Goal: Task Accomplishment & Management: Manage account settings

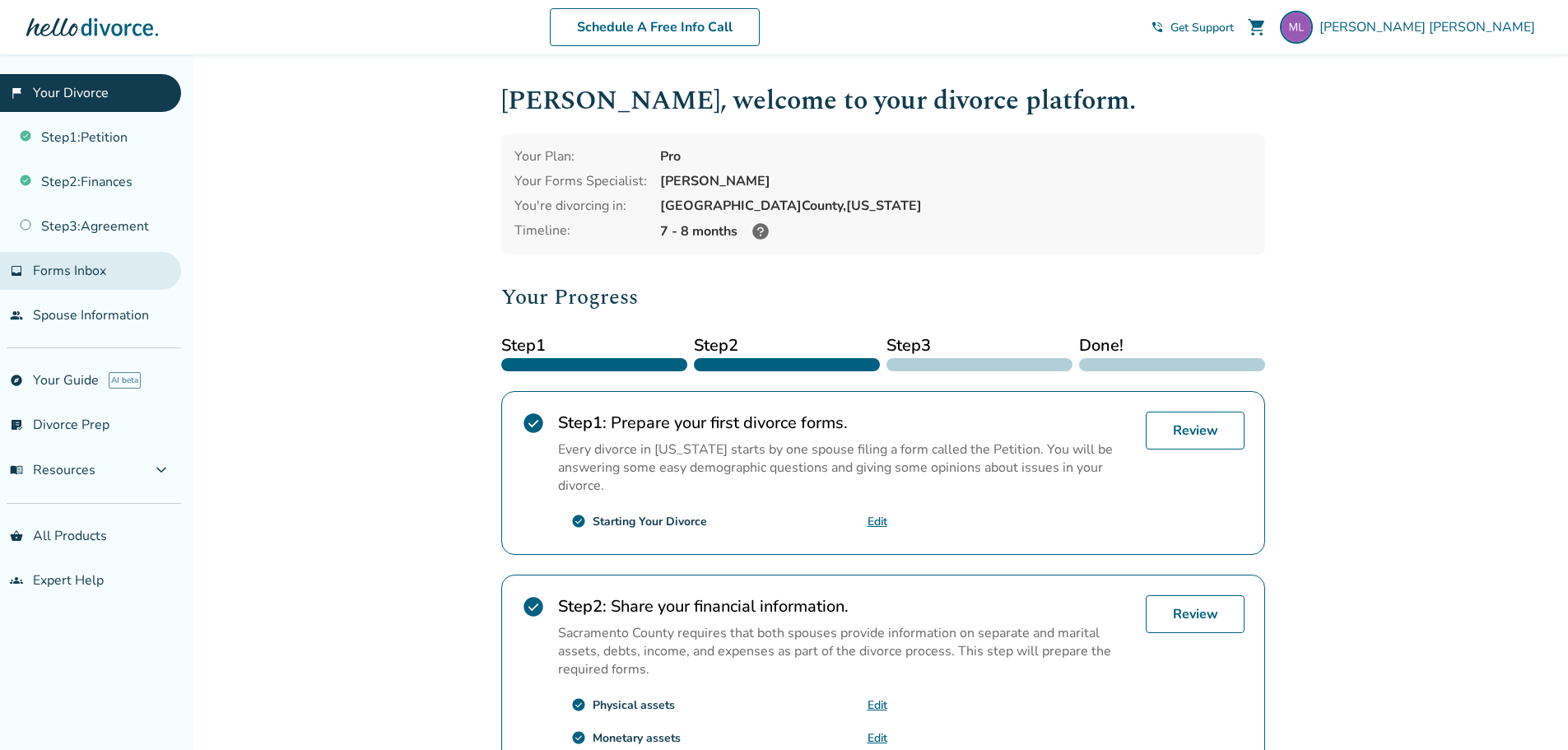
click at [84, 270] on span "Forms Inbox" at bounding box center [70, 271] width 73 height 18
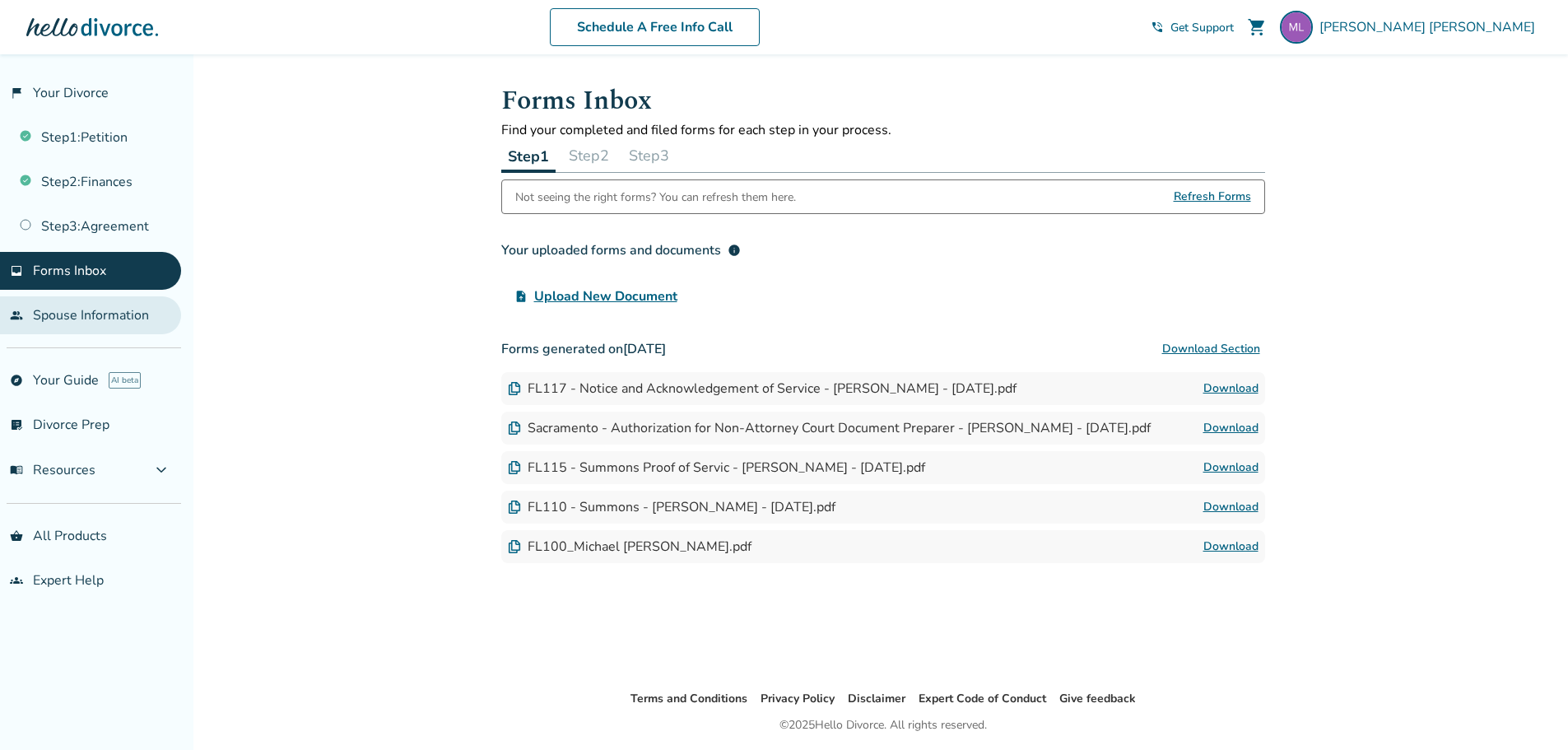
click at [90, 312] on link "people Spouse Information" at bounding box center [90, 314] width 181 height 38
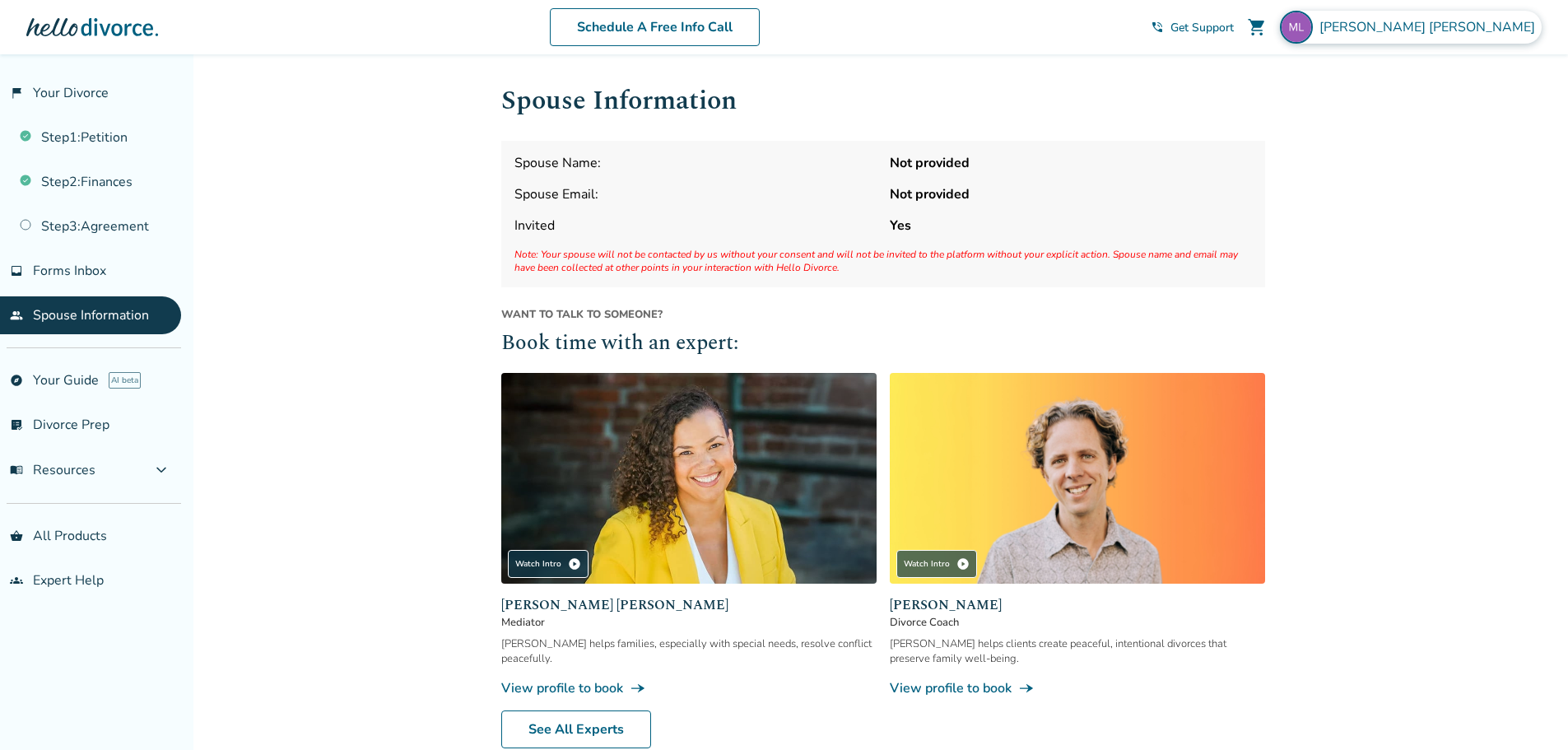
click at [1313, 30] on img at bounding box center [1296, 27] width 33 height 33
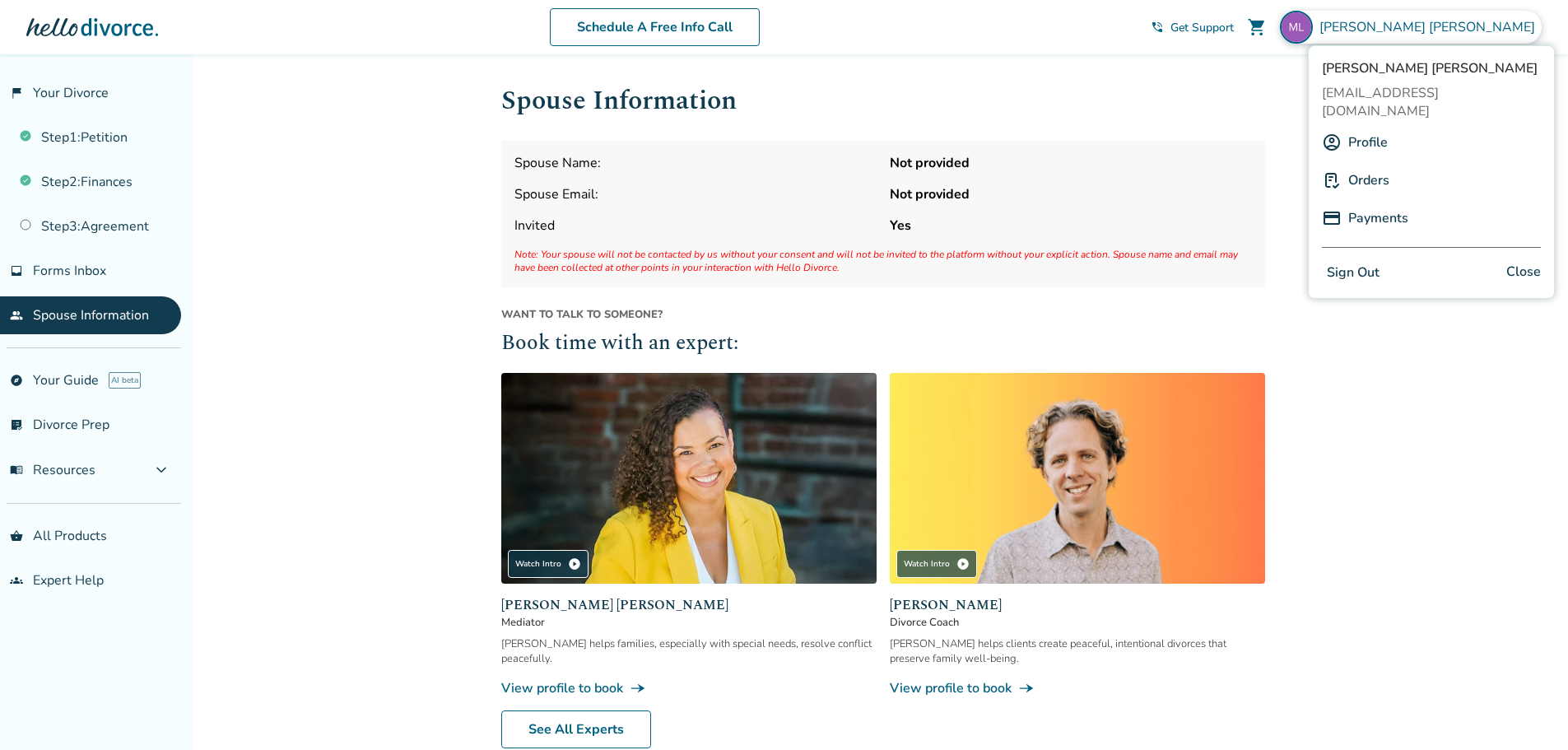
click at [1377, 261] on button "Sign Out" at bounding box center [1353, 272] width 63 height 24
